Goal: Transaction & Acquisition: Purchase product/service

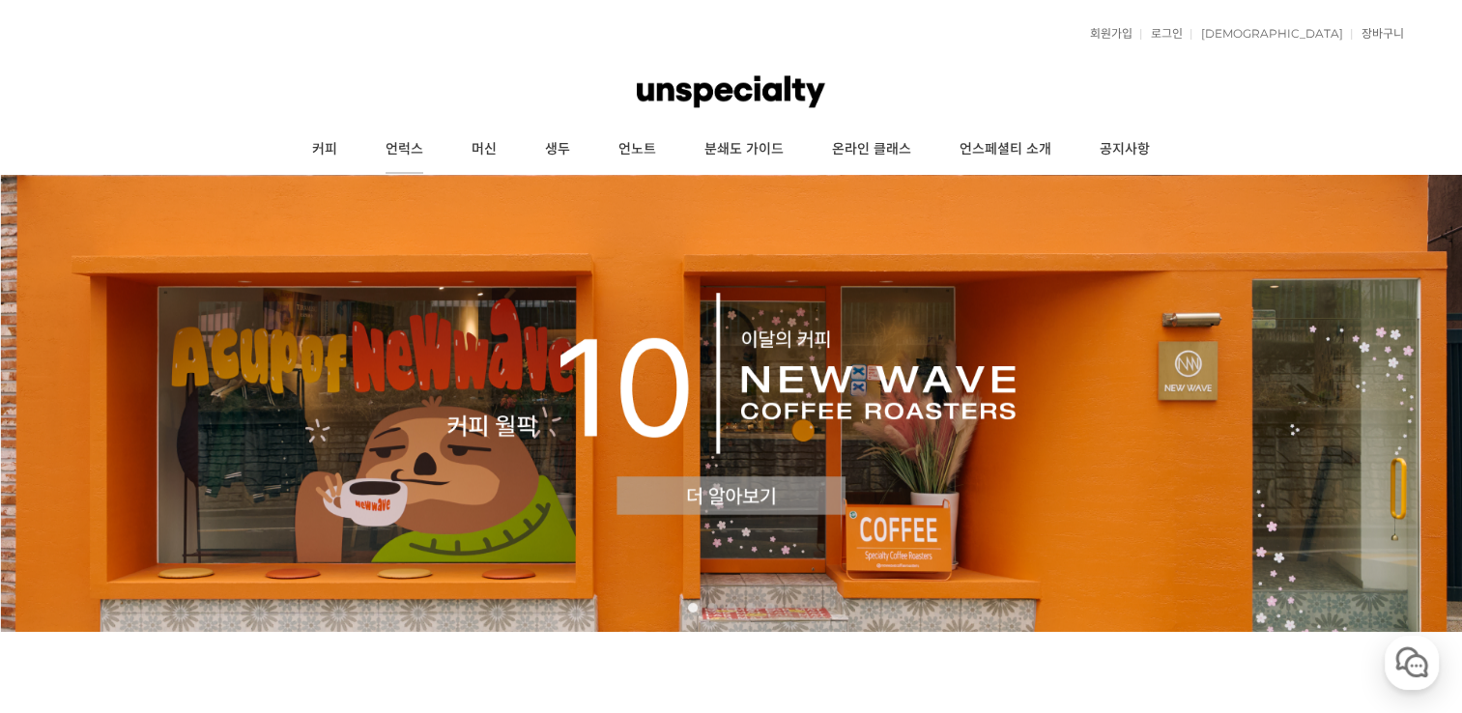
click at [410, 155] on link "언럭스" at bounding box center [404, 150] width 86 height 48
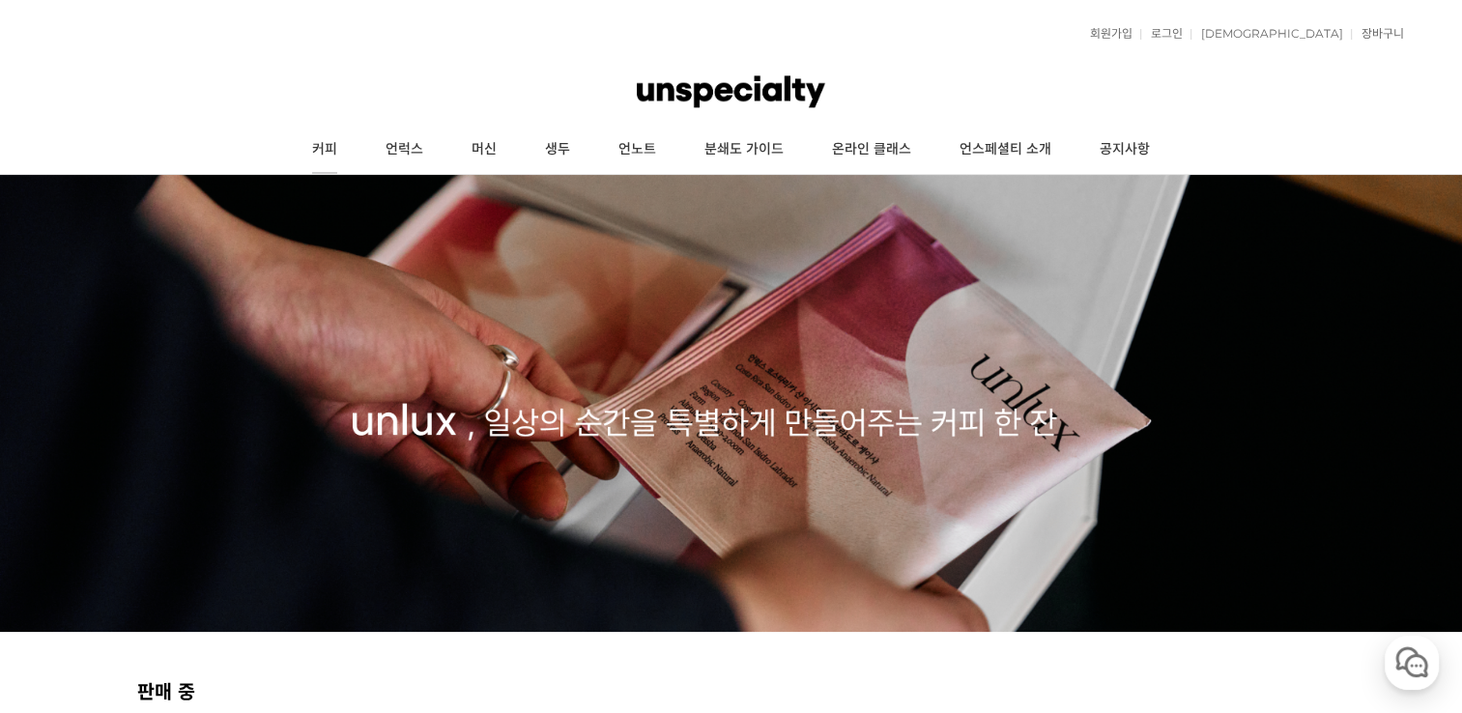
click at [331, 137] on link "커피" at bounding box center [324, 150] width 73 height 48
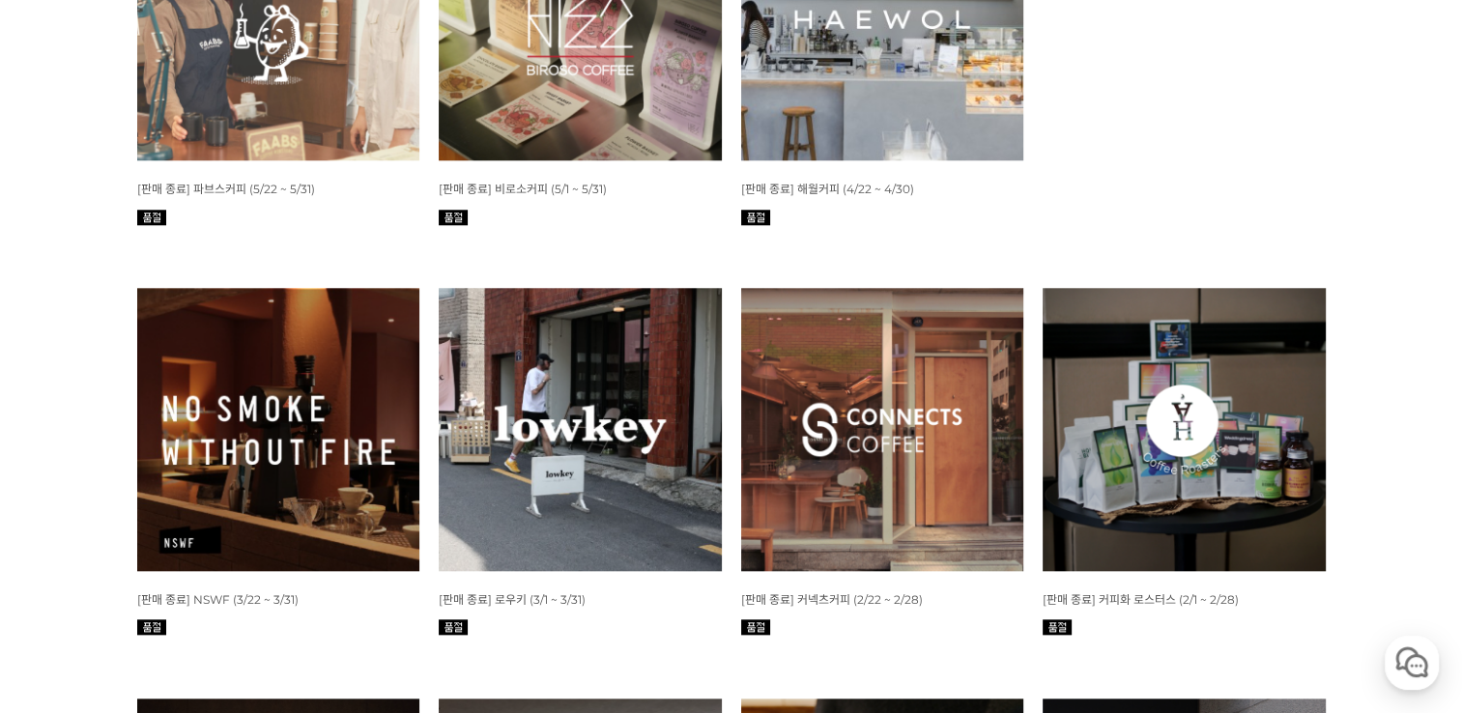
scroll to position [1778, 0]
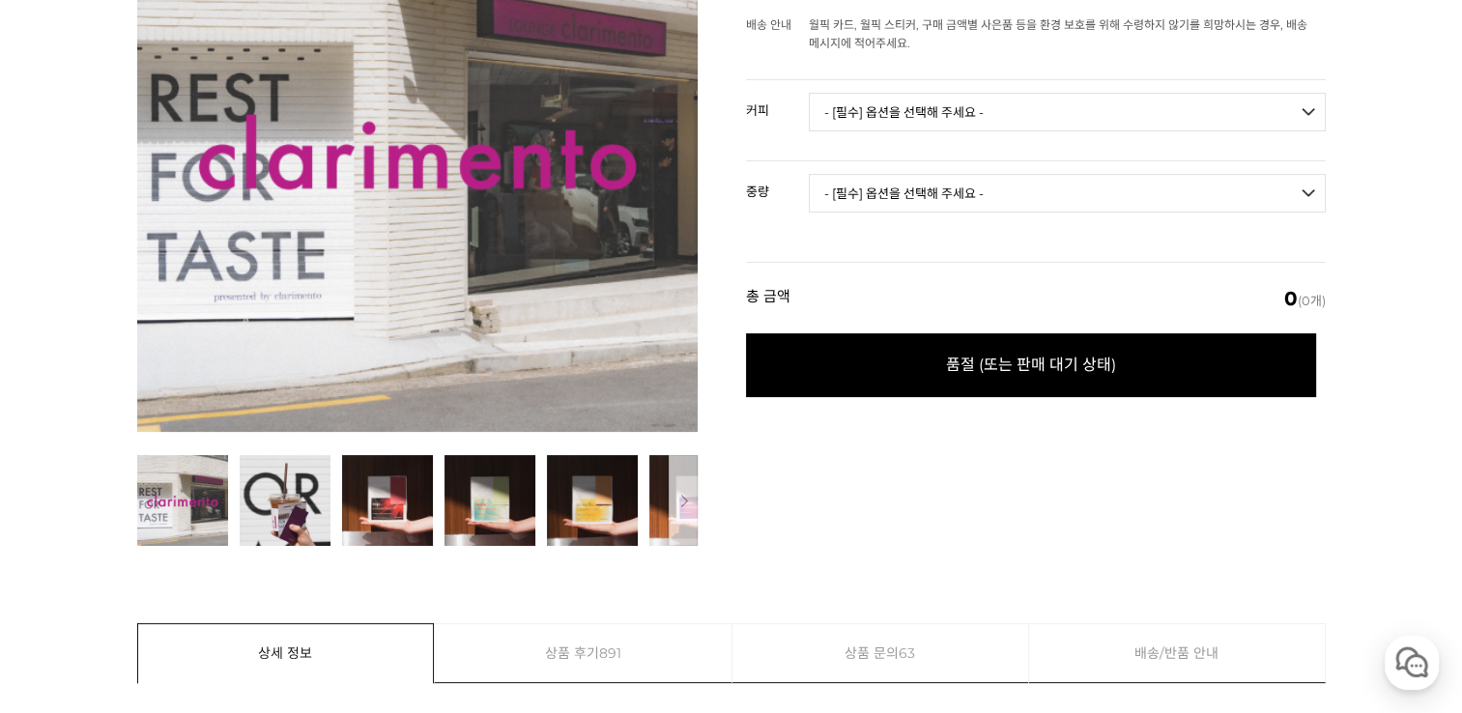
click at [861, 125] on select "- [필수] 옵션을 선택해 주세요 - ------------------- 언스페셜티 분쇄도 가이드 종이(주문 1건당 최대 1개 제공) 로호 R…" at bounding box center [1067, 112] width 517 height 39
select select "베르데 VERDE(언스페셜티 블렌드)"
click at [809, 93] on select "- [필수] 옵션을 선택해 주세요 - ------------------- 언스페셜티 분쇄도 가이드 종이(주문 1건당 최대 1개 제공) 로호 R…" at bounding box center [1067, 112] width 517 height 39
click at [953, 192] on select "- [필수] 옵션을 선택해 주세요 - ------------------- 100g" at bounding box center [1067, 193] width 517 height 39
select select "100g"
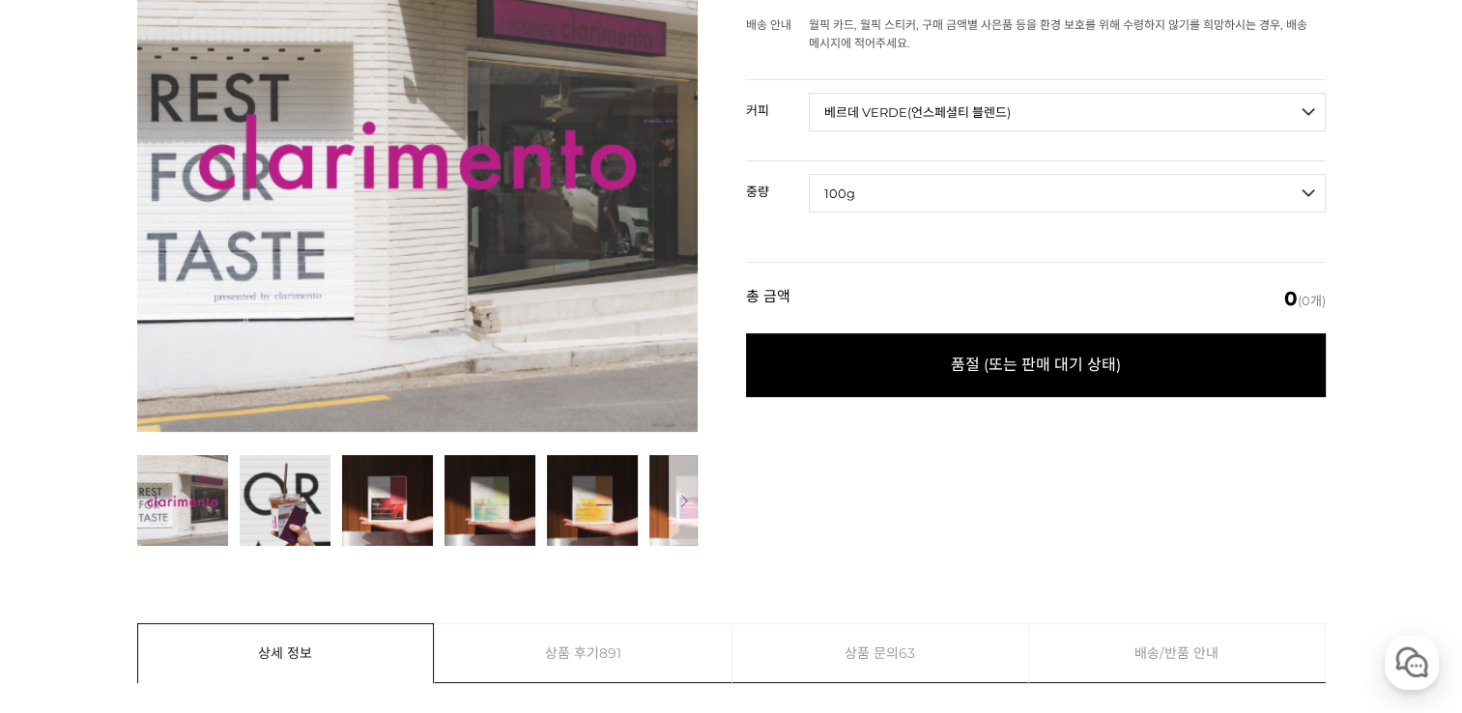
click at [809, 174] on select "- [필수] 옵션을 선택해 주세요 - ------------------- 100g" at bounding box center [1067, 193] width 517 height 39
select select "*"
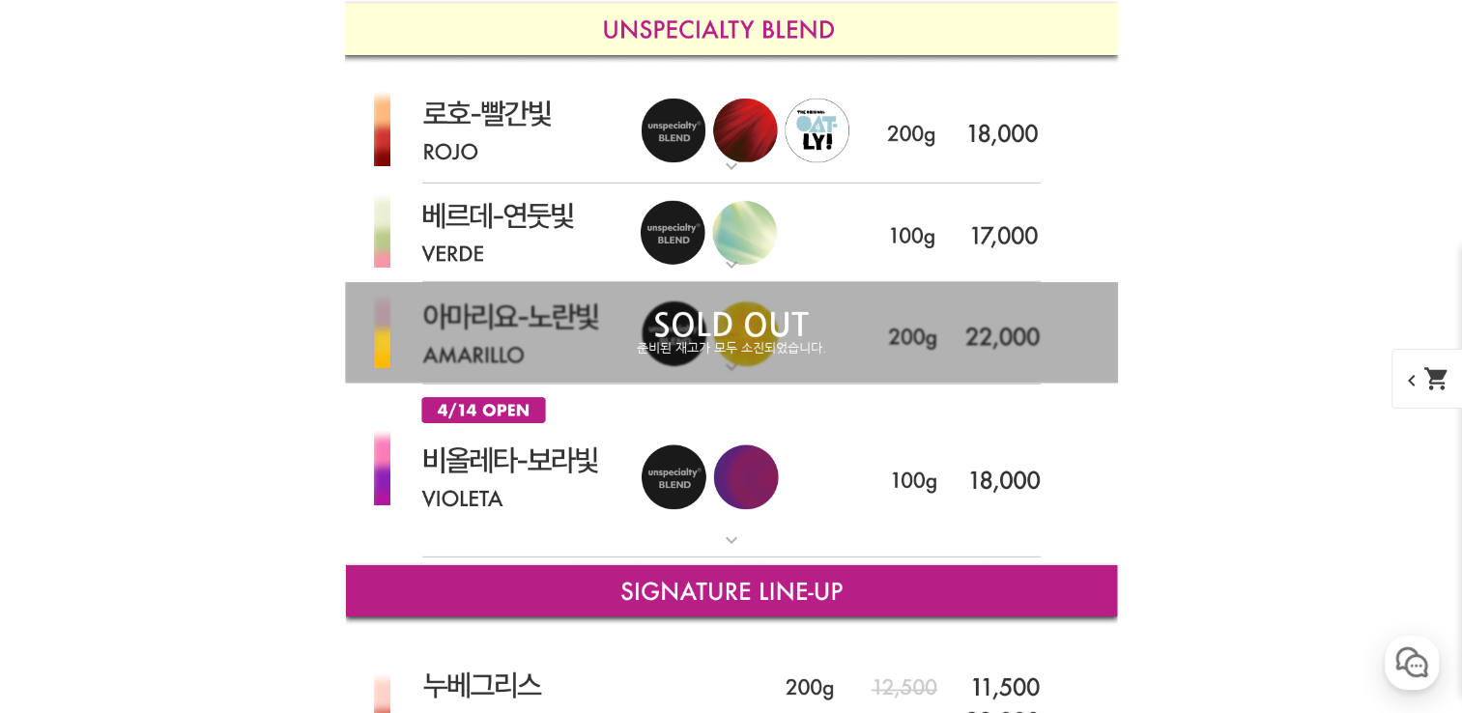
scroll to position [5951, 0]
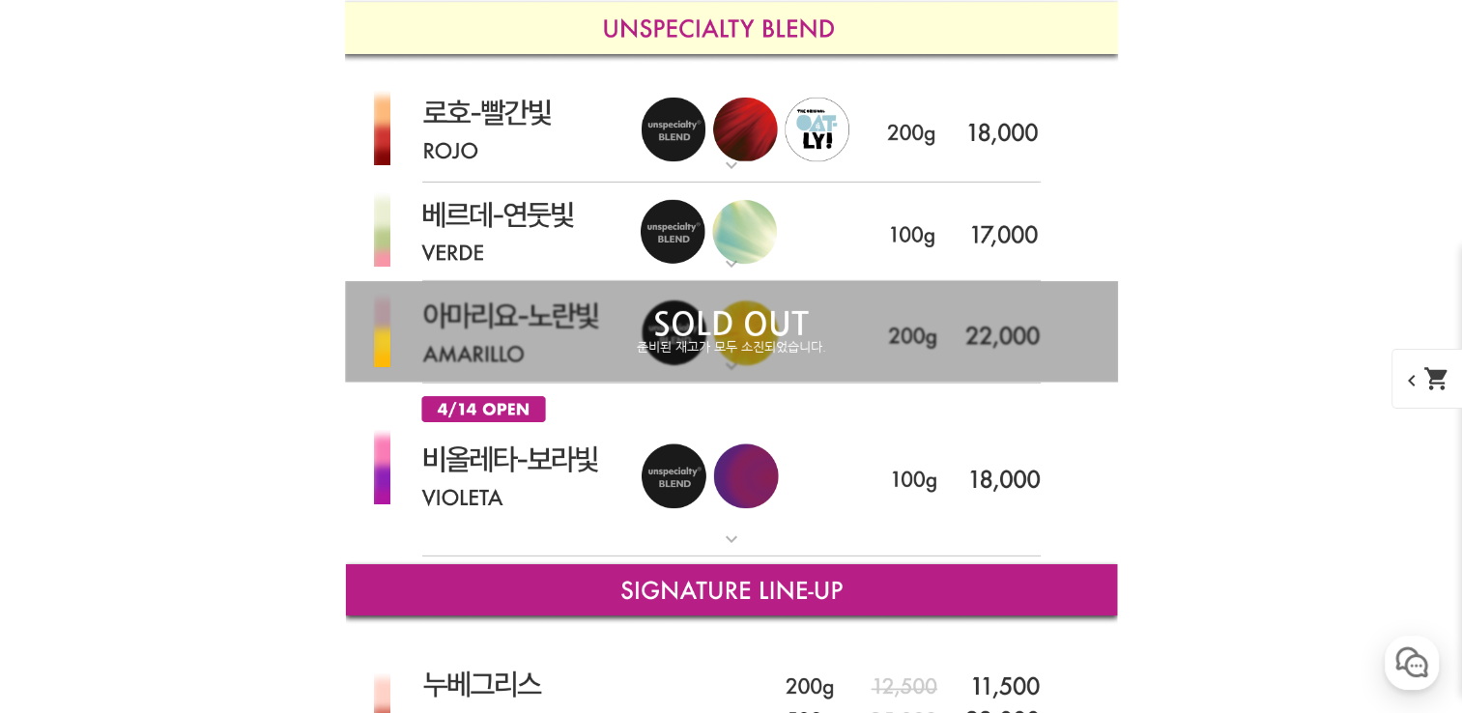
click at [573, 218] on img at bounding box center [731, 233] width 773 height 100
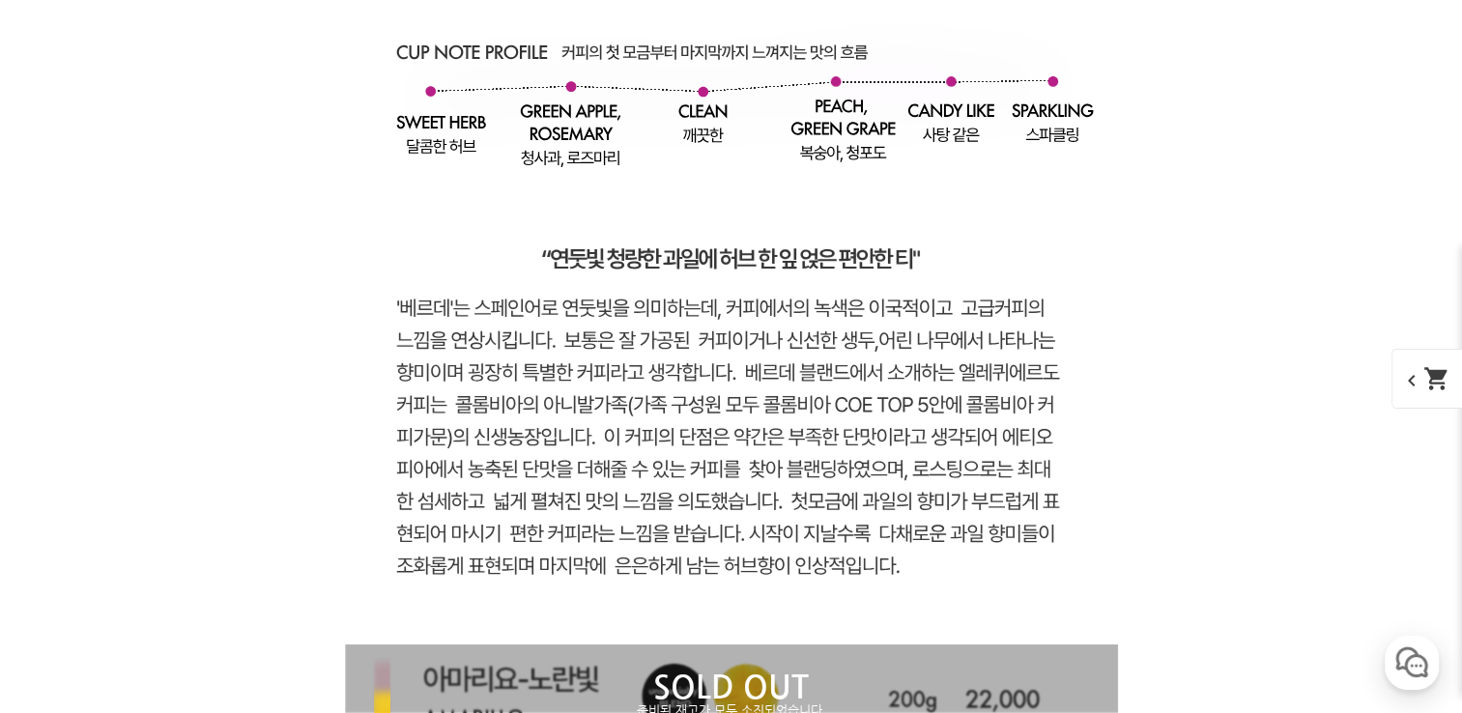
scroll to position [6661, 0]
drag, startPoint x: 395, startPoint y: 297, endPoint x: 673, endPoint y: 400, distance: 296.0
click at [673, 400] on rect at bounding box center [731, 107] width 773 height 1073
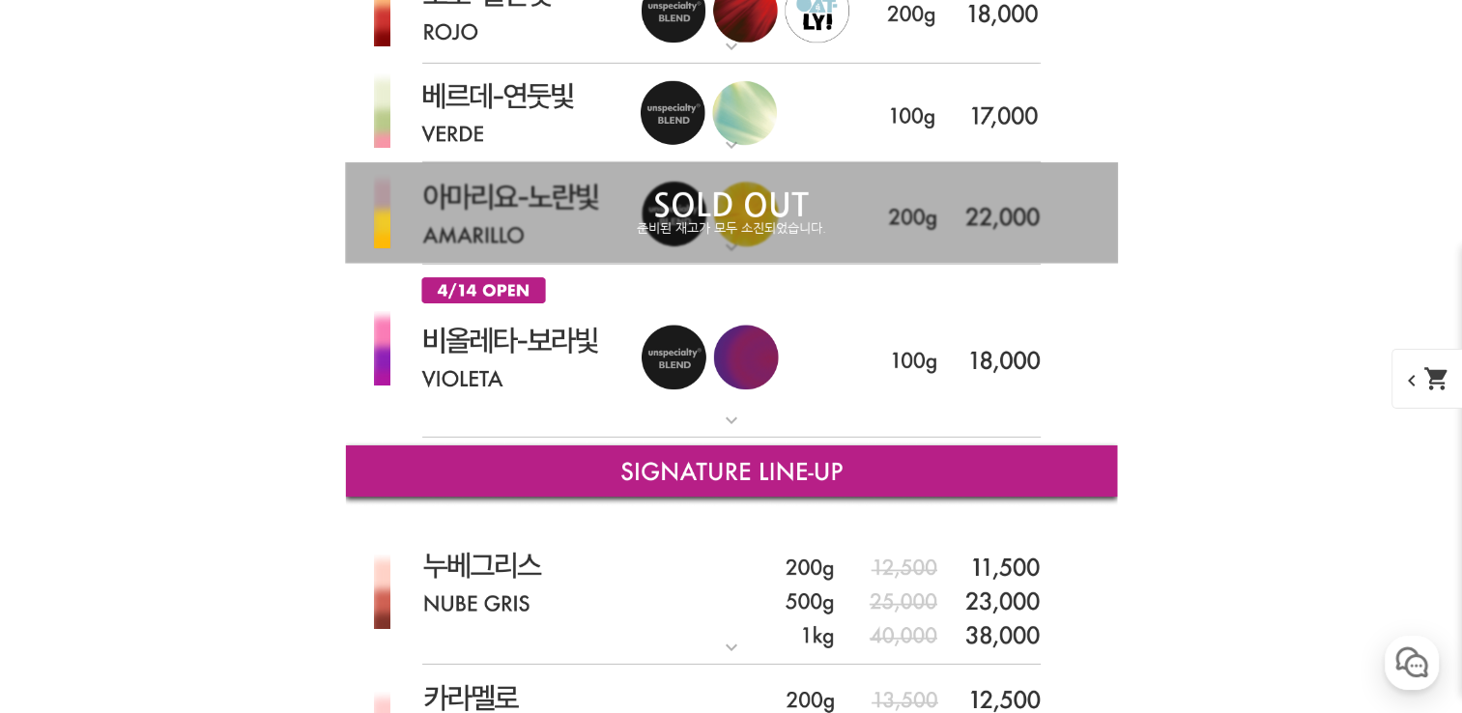
scroll to position [5888, 0]
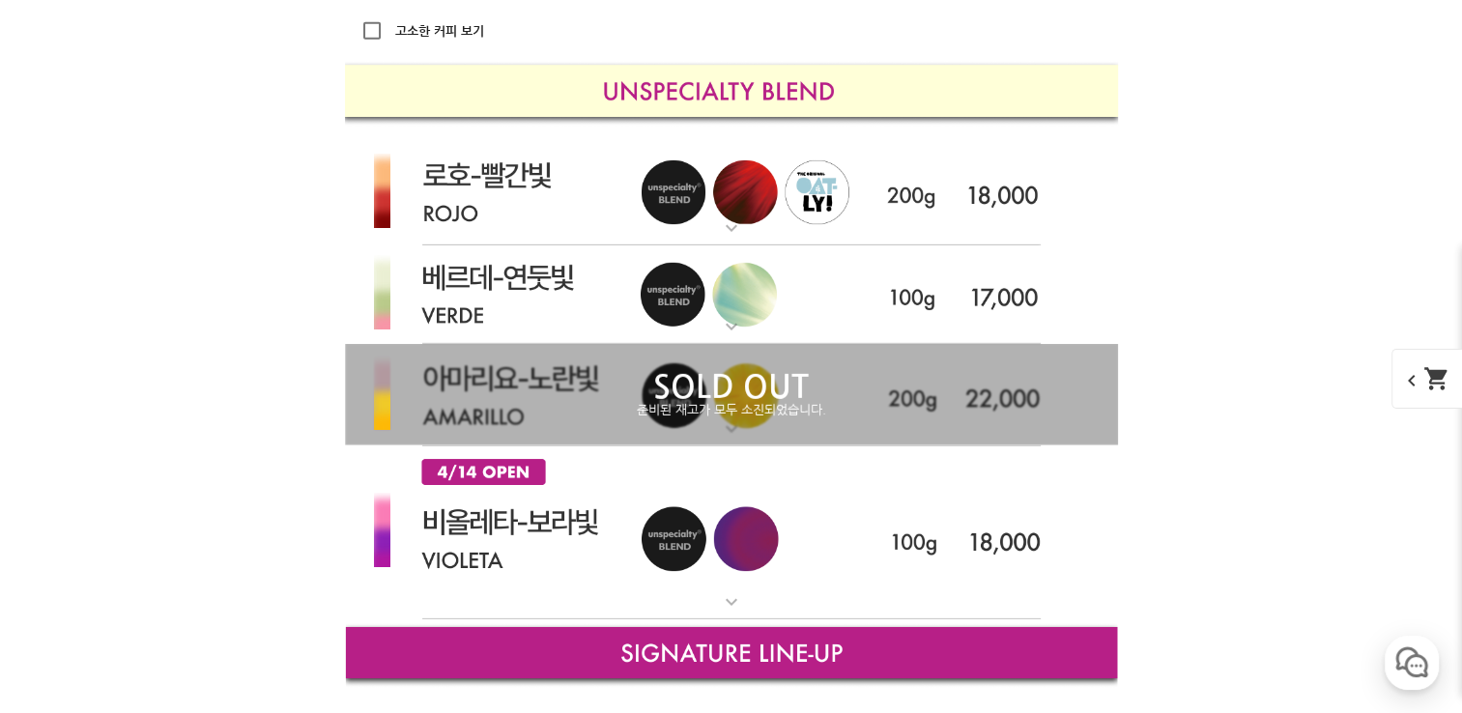
click at [530, 273] on img at bounding box center [731, 295] width 773 height 100
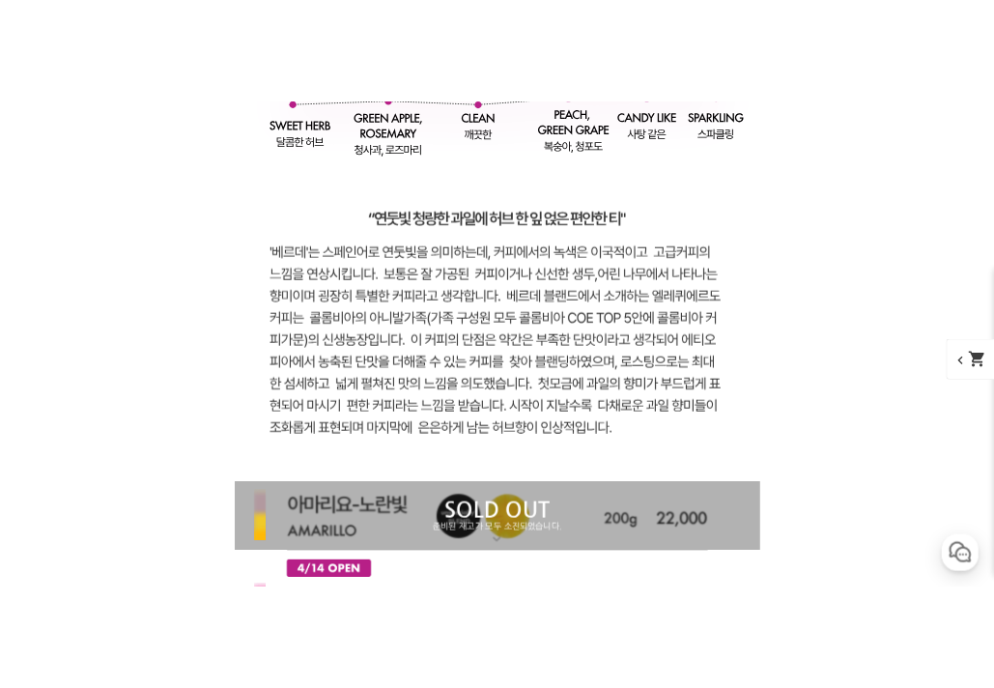
scroll to position [6474, 0]
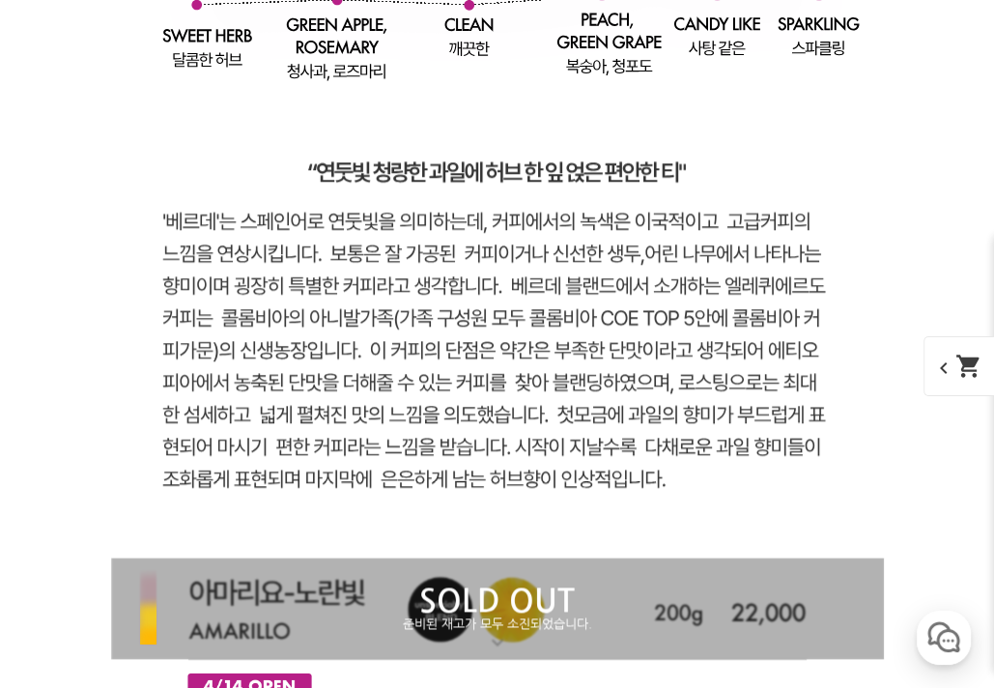
click at [812, 165] on rect at bounding box center [497, 21] width 773 height 1073
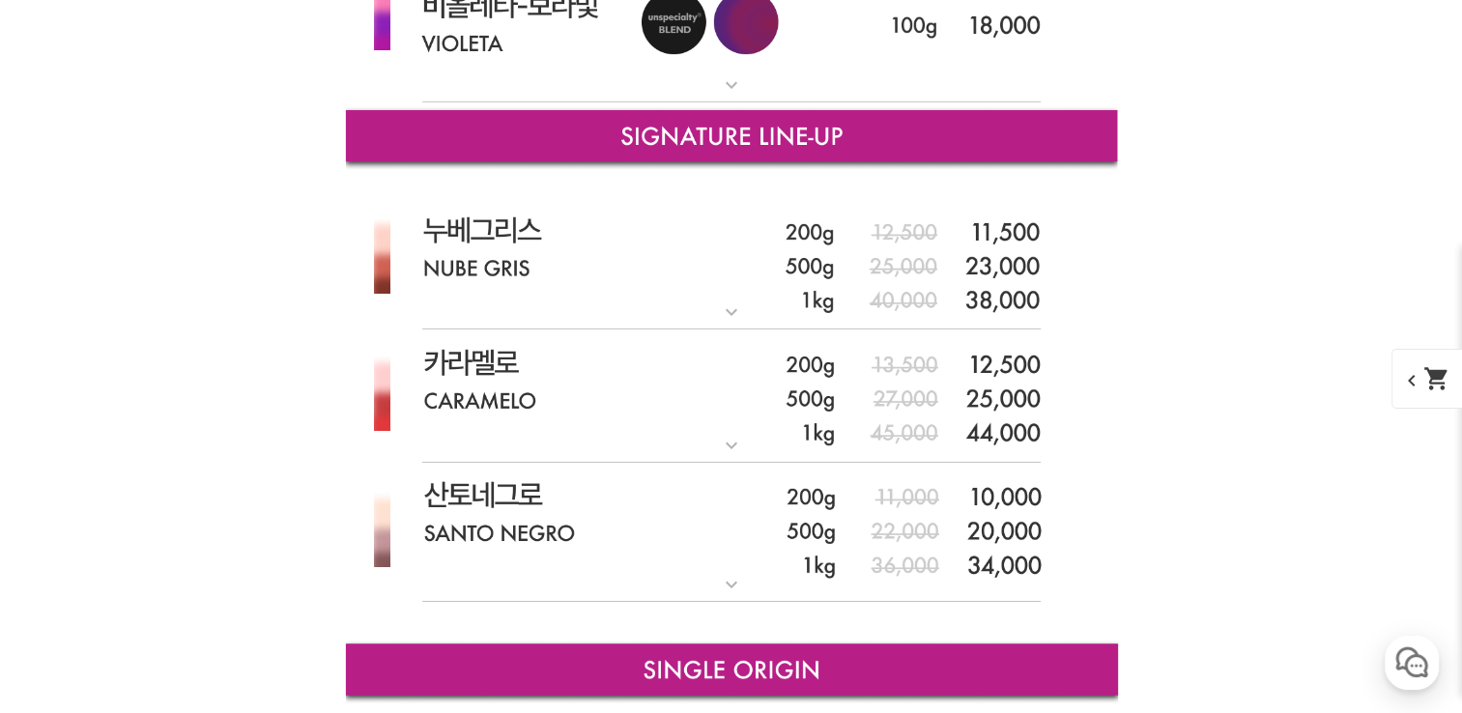
scroll to position [6402, 0]
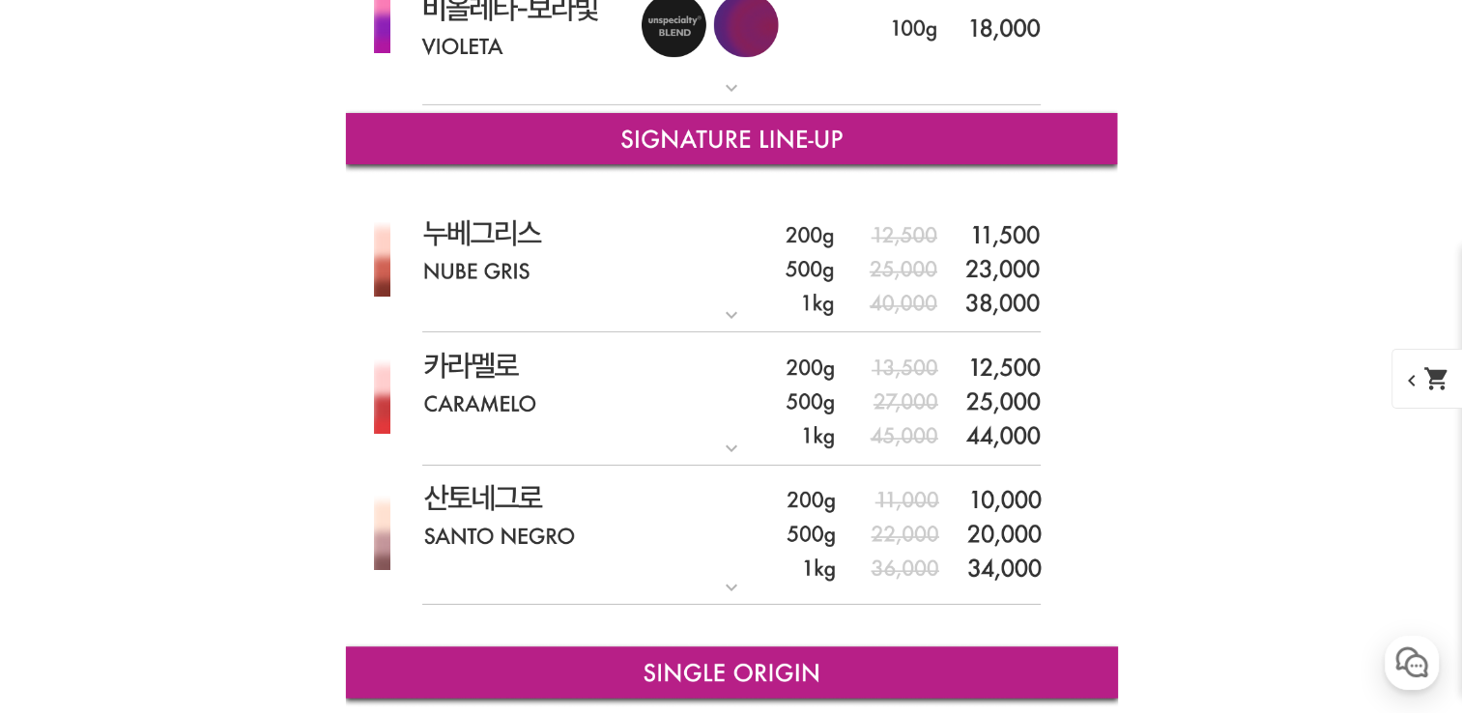
click at [470, 381] on img at bounding box center [731, 399] width 773 height 134
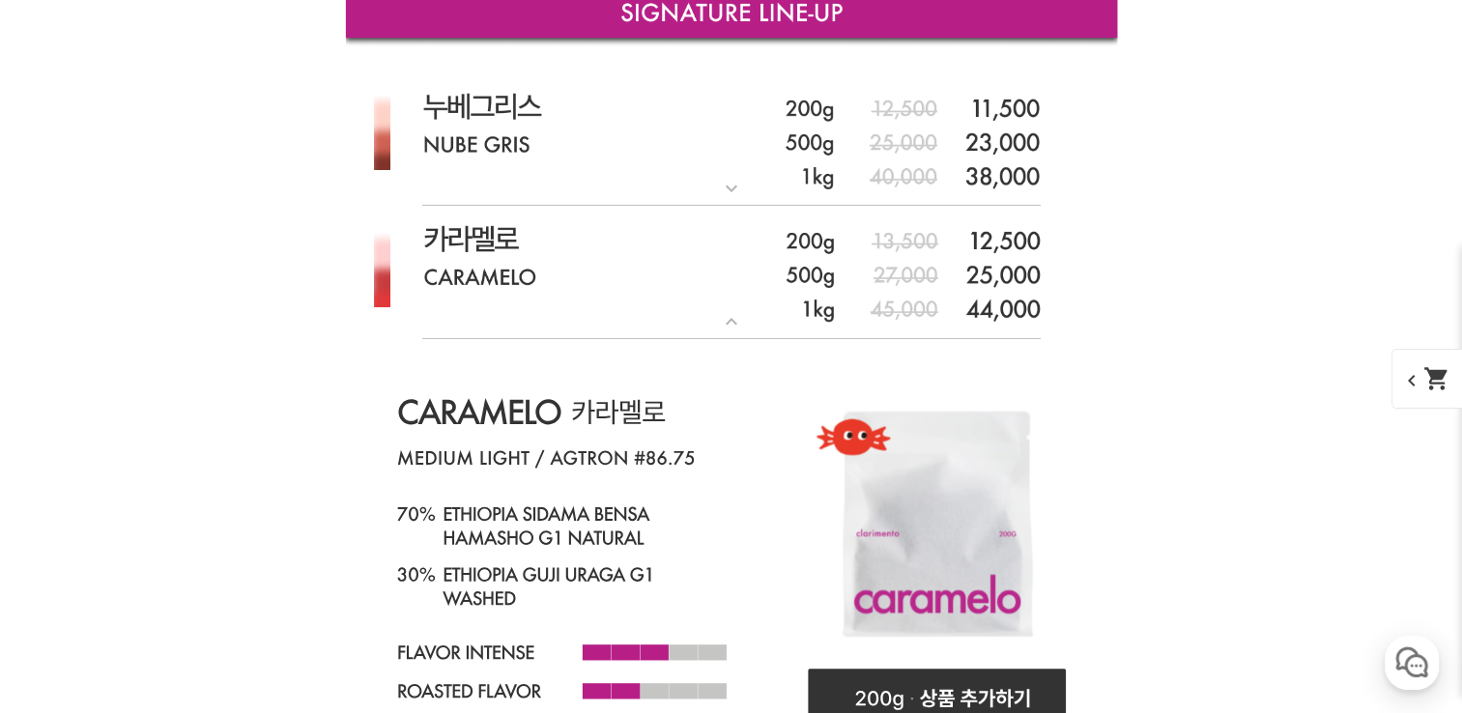
scroll to position [6459, 0]
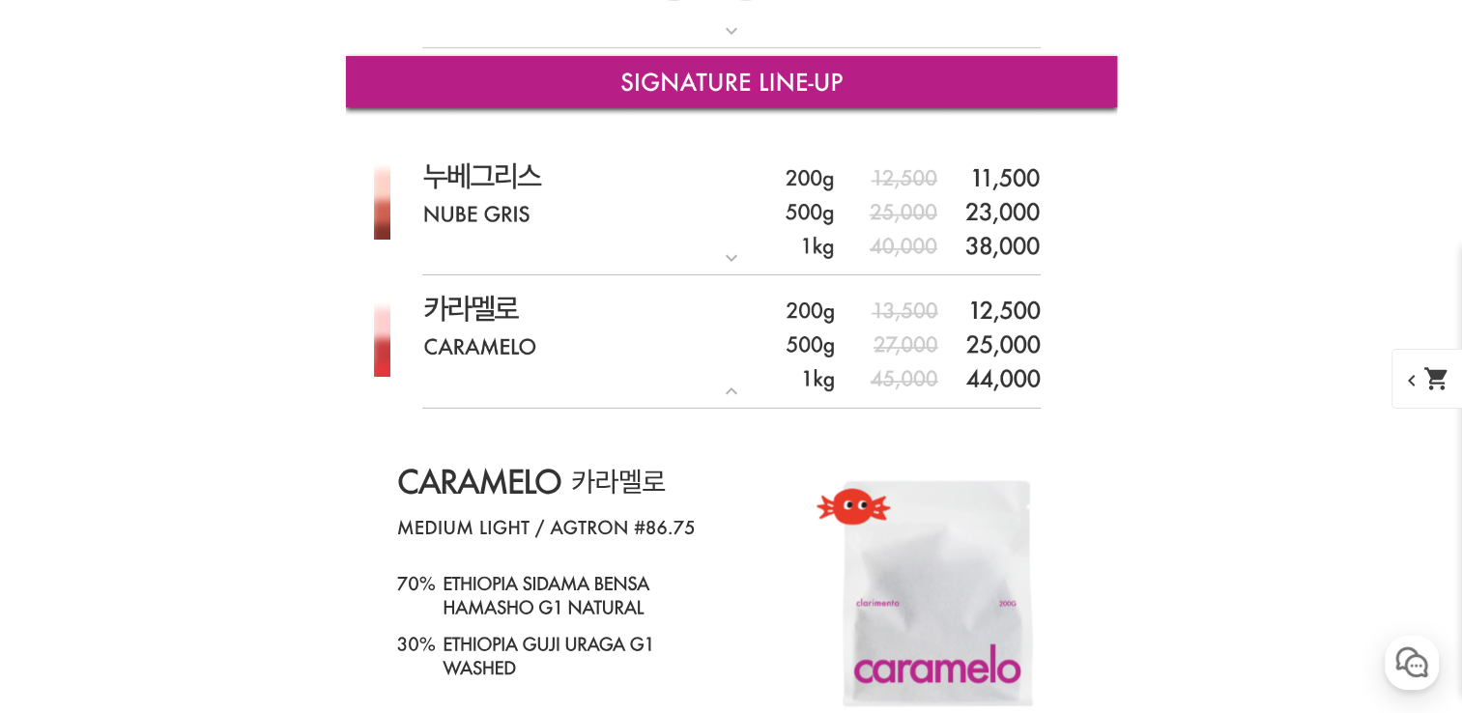
click at [657, 308] on img at bounding box center [731, 342] width 773 height 134
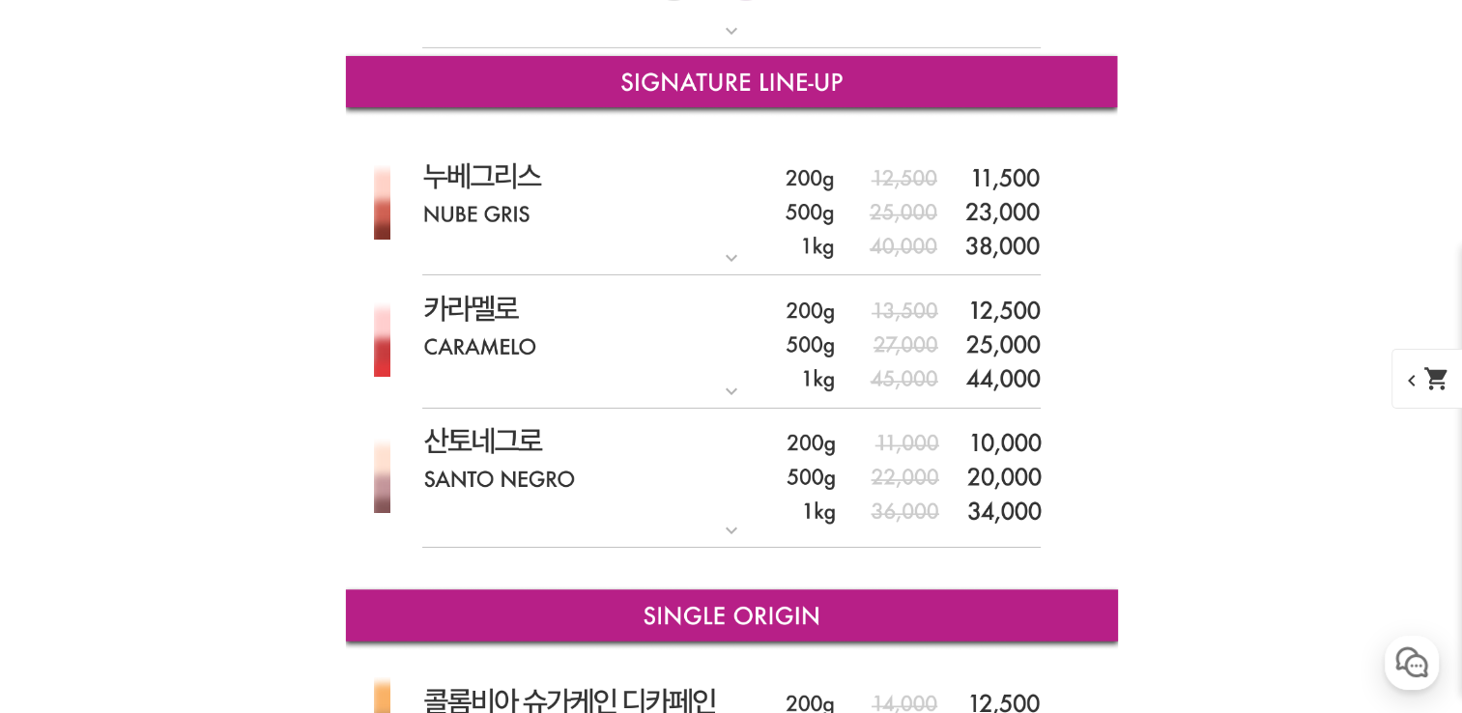
click at [657, 206] on img at bounding box center [731, 204] width 773 height 143
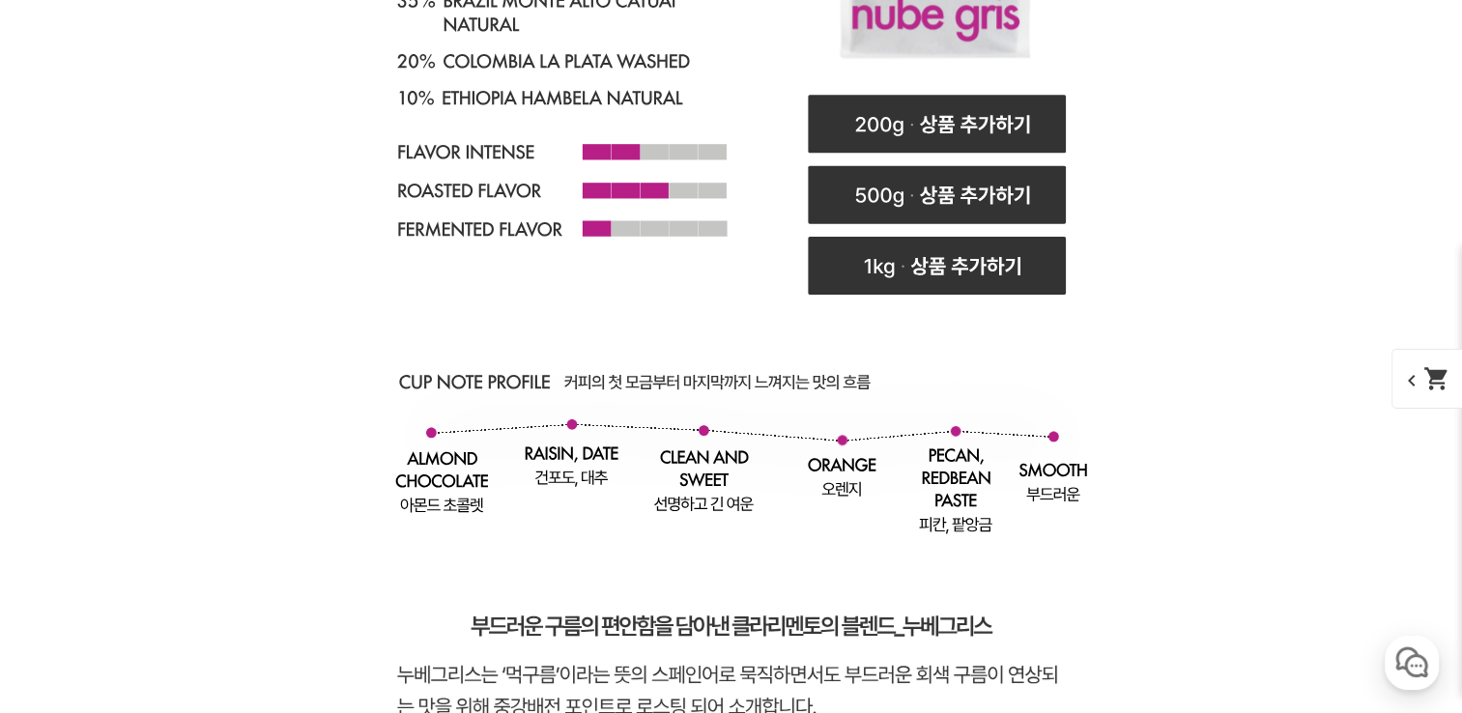
scroll to position [6970, 0]
